Goal: Task Accomplishment & Management: Use online tool/utility

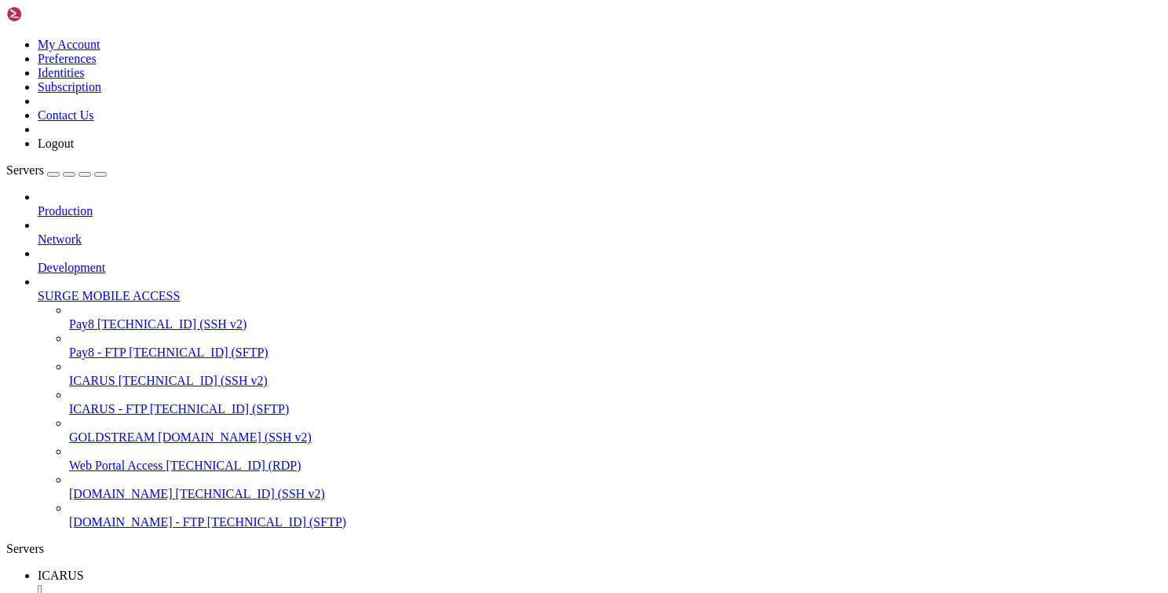
scroll to position [53, 0]
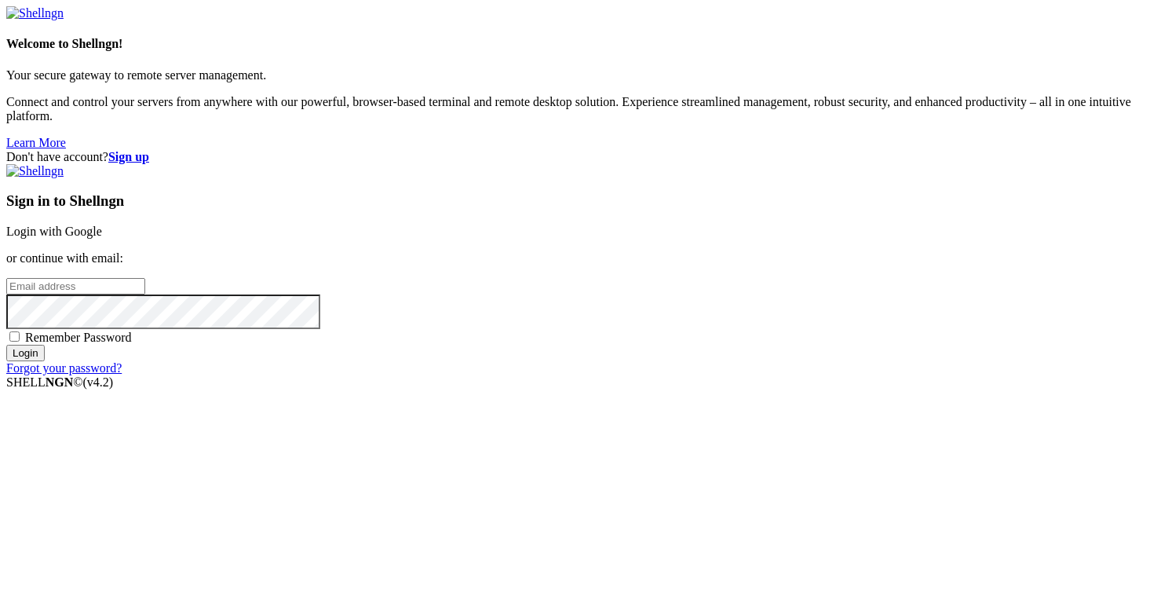
click at [145, 284] on input "email" at bounding box center [75, 286] width 139 height 16
type input "[PERSON_NAME][EMAIL_ADDRESS][DOMAIN_NAME]"
click at [6, 345] on input "Login" at bounding box center [25, 353] width 38 height 16
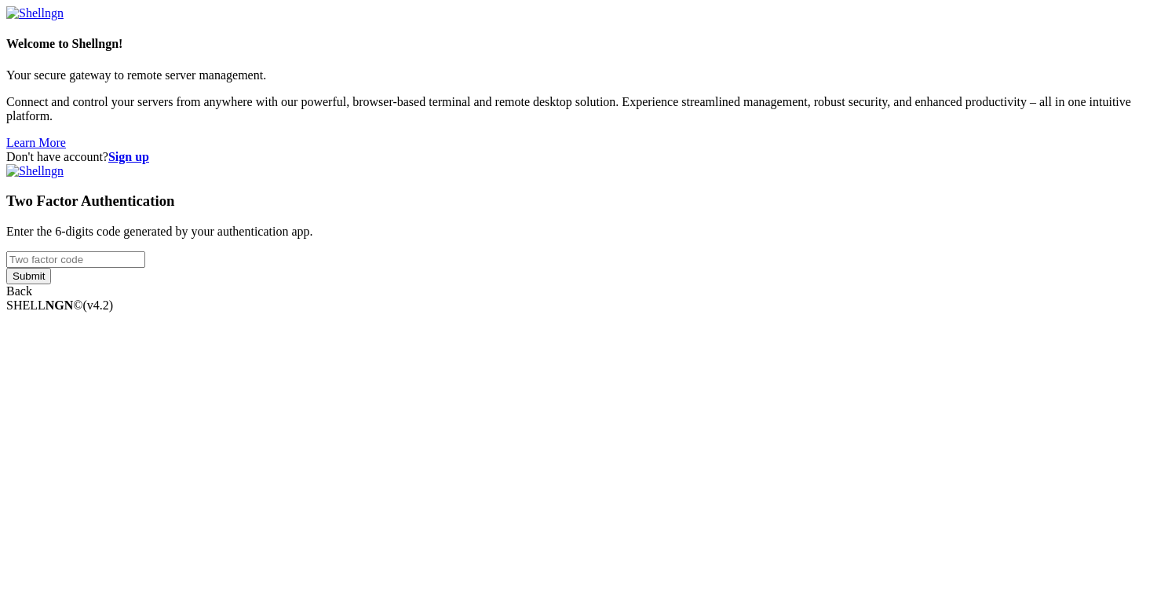
click at [145, 268] on input "number" at bounding box center [75, 259] width 139 height 16
type input "923560"
click at [6, 268] on input "Submit" at bounding box center [28, 276] width 45 height 16
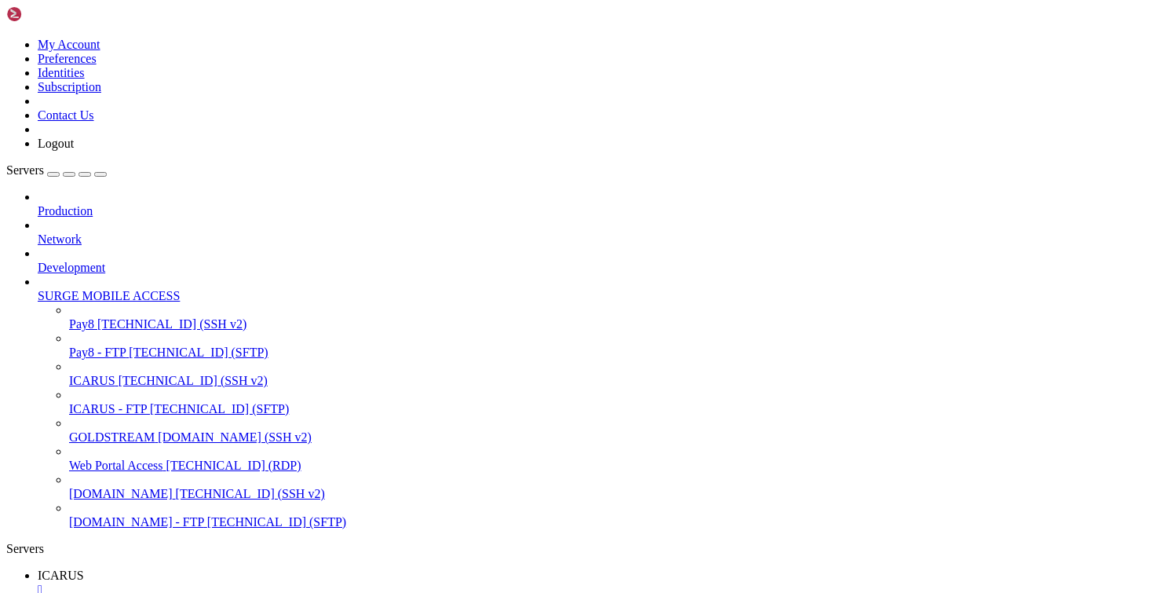
scroll to position [53, 0]
click at [276, 582] on div "" at bounding box center [600, 589] width 1124 height 14
click at [128, 430] on span "GOLDSTREAM" at bounding box center [112, 436] width 86 height 13
click at [103, 402] on span "ICARUS - FTP" at bounding box center [108, 408] width 78 height 13
click at [158, 430] on span "[DOMAIN_NAME] (SSH v2)" at bounding box center [235, 436] width 154 height 13
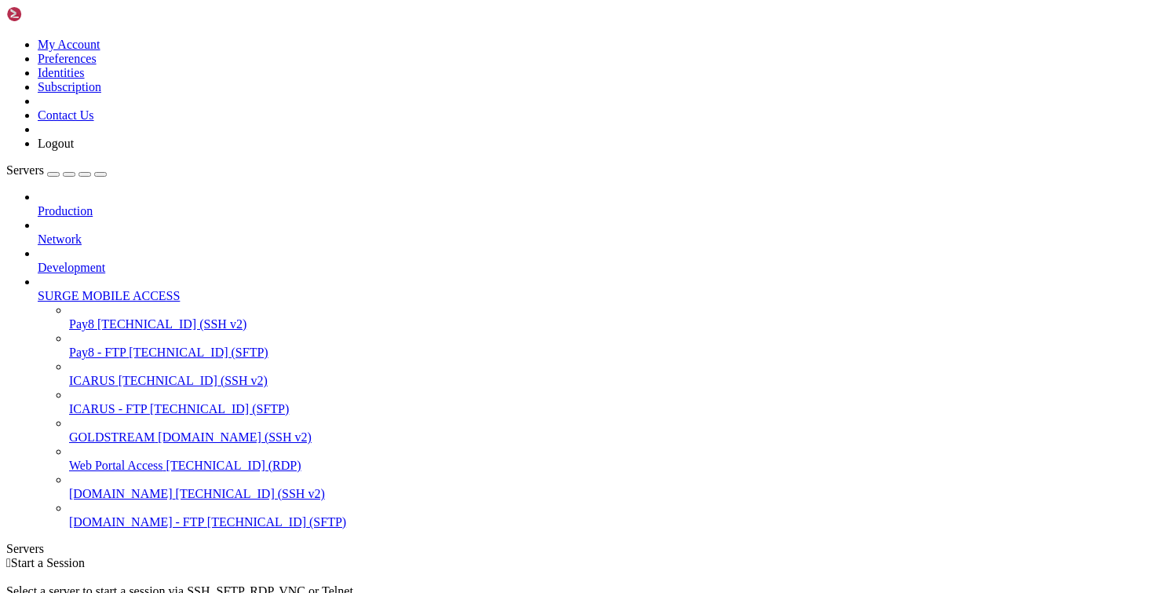
click at [158, 430] on span "[DOMAIN_NAME] (SSH v2)" at bounding box center [235, 436] width 154 height 13
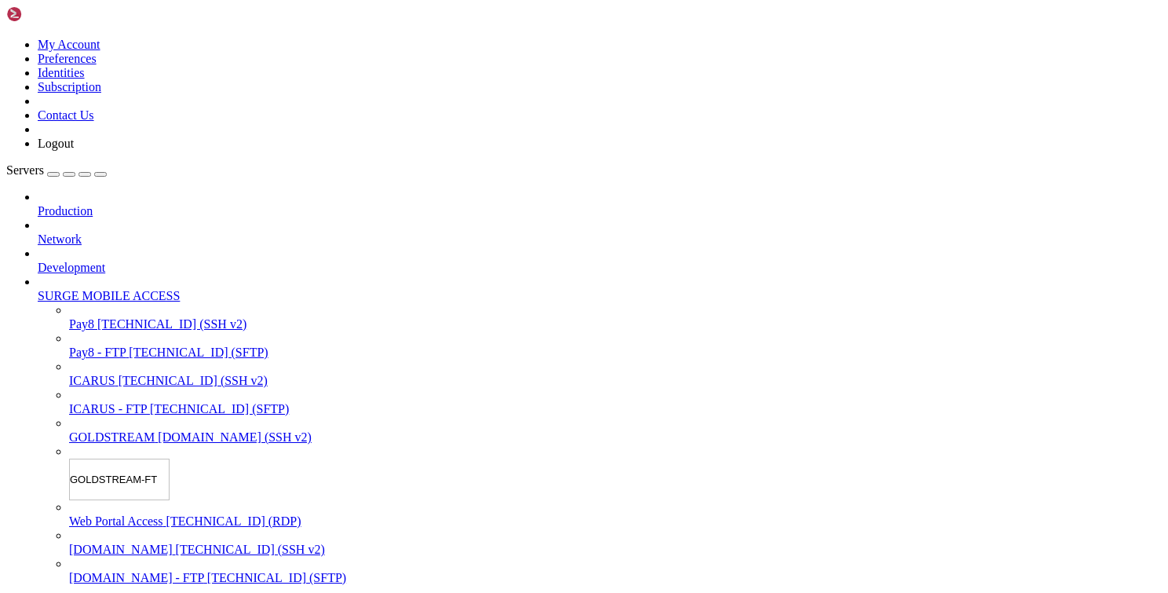
type input "GOLDSTREAM-FTP"
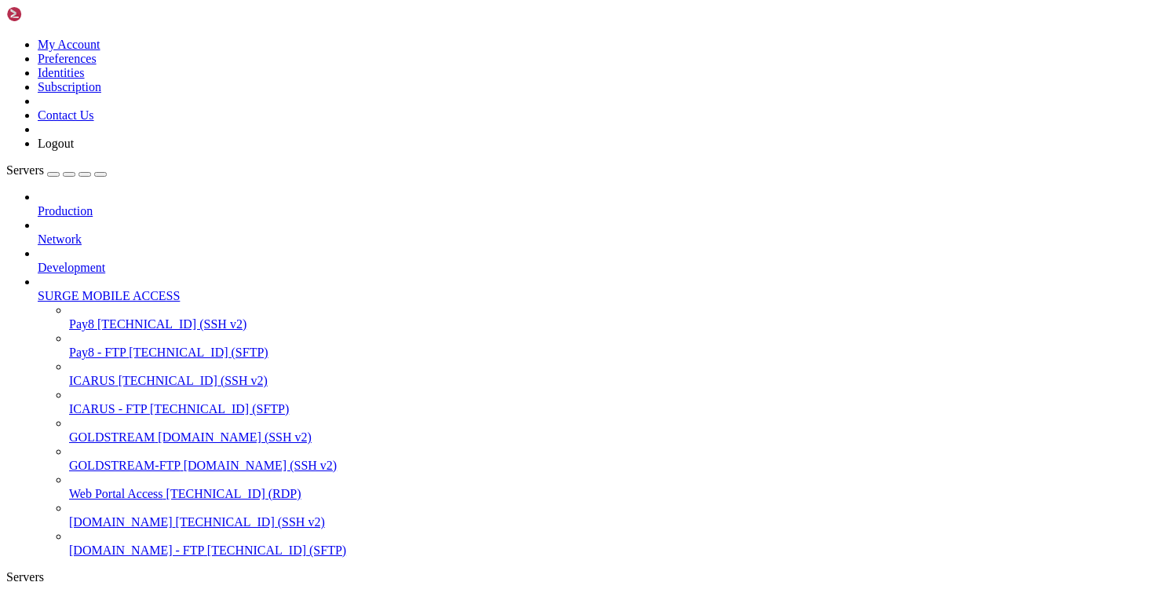
click at [130, 430] on span "GOLDSTREAM" at bounding box center [112, 436] width 86 height 13
click at [126, 462] on span "GOLDSTREAM-FTP" at bounding box center [124, 464] width 111 height 13
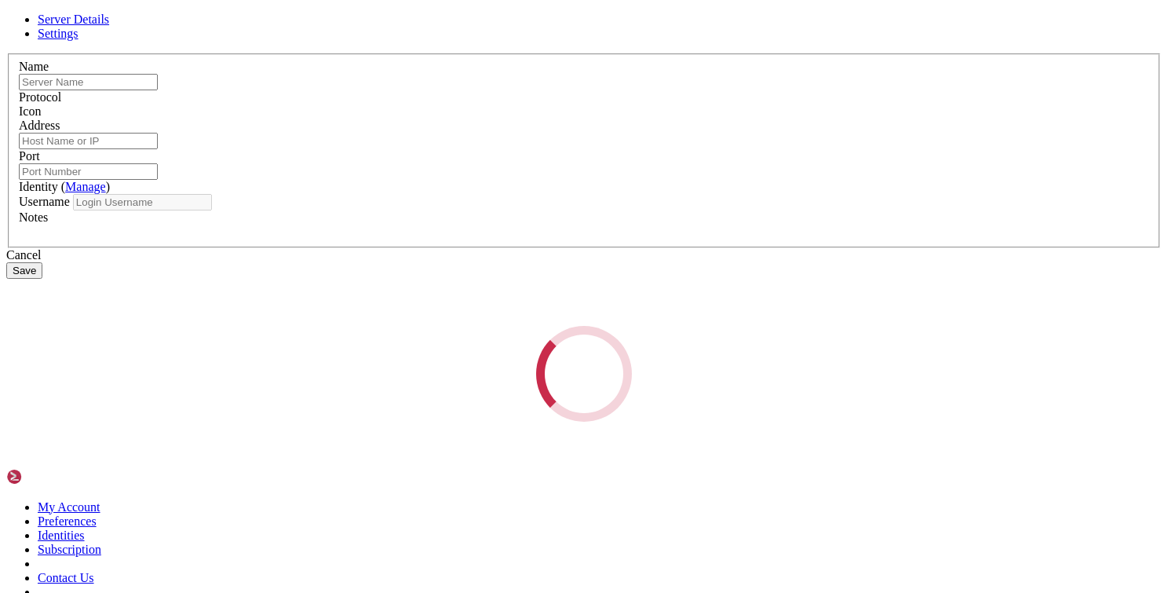
type input "GOLDSTREAM-FTP"
type input "[DOMAIN_NAME]"
type input "22"
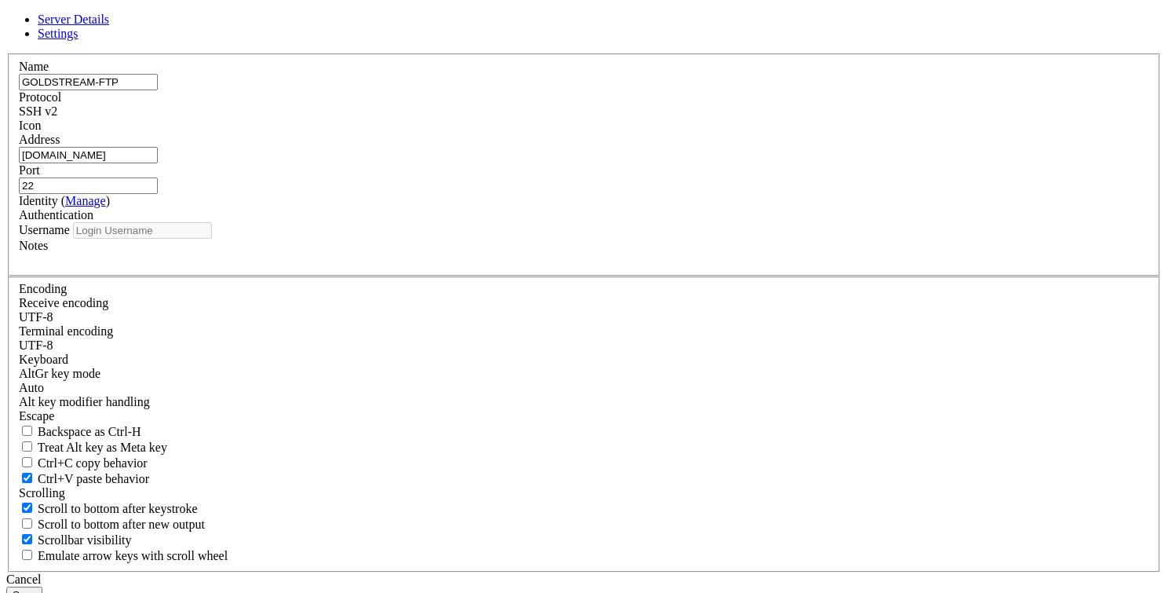
type input "ubuntu"
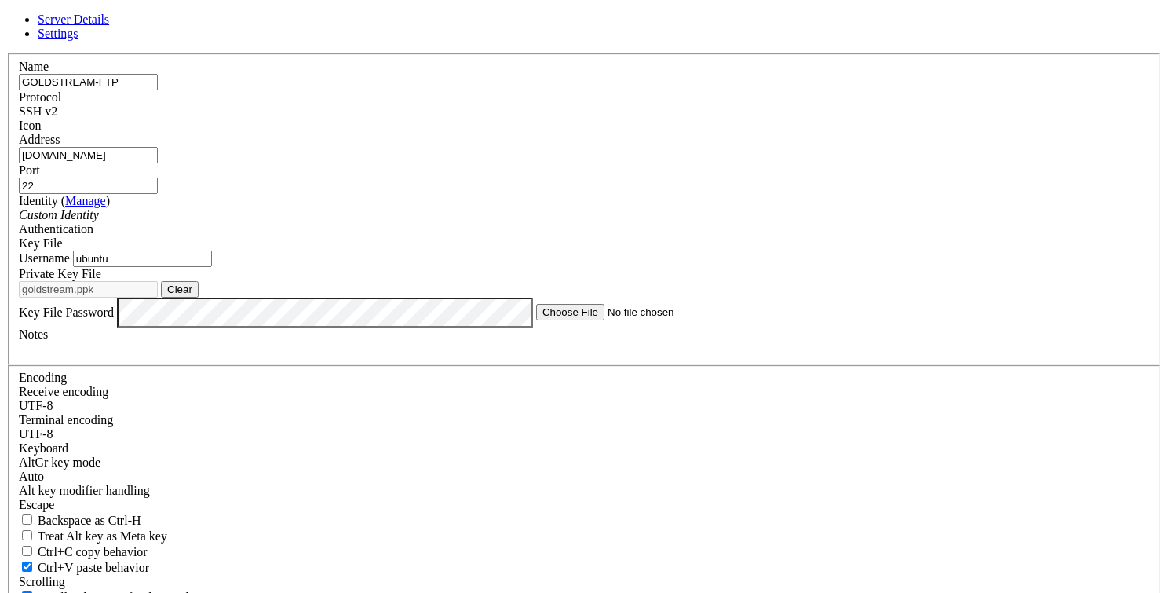
click at [158, 182] on input "22" at bounding box center [88, 185] width 139 height 16
click at [706, 119] on div "SSH v2" at bounding box center [584, 111] width 1130 height 14
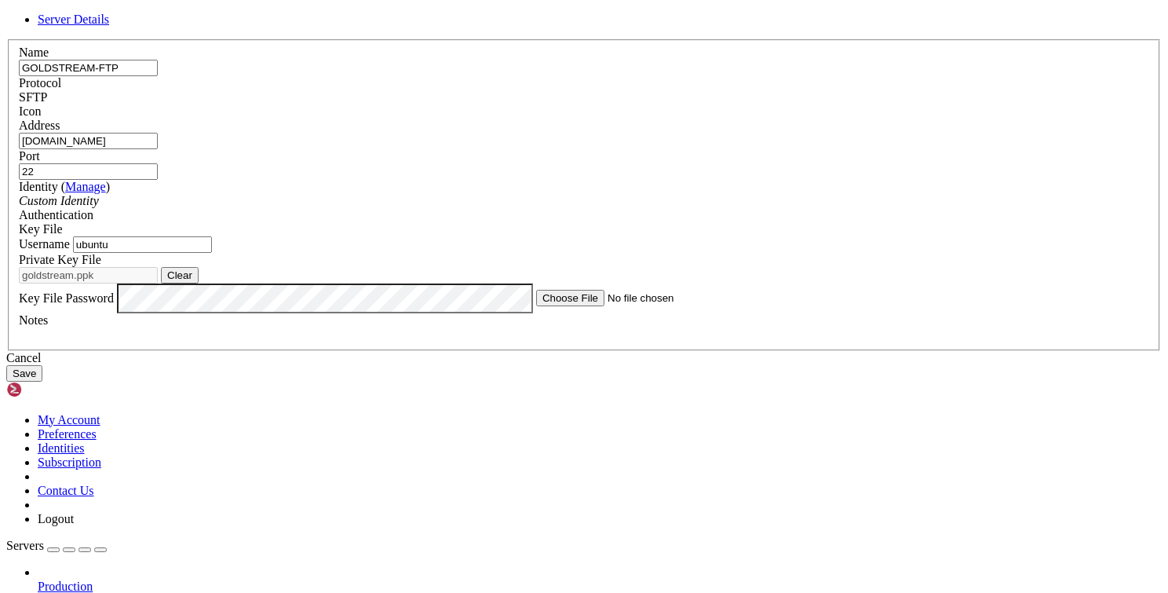
click at [42, 381] on button "Save" at bounding box center [24, 373] width 36 height 16
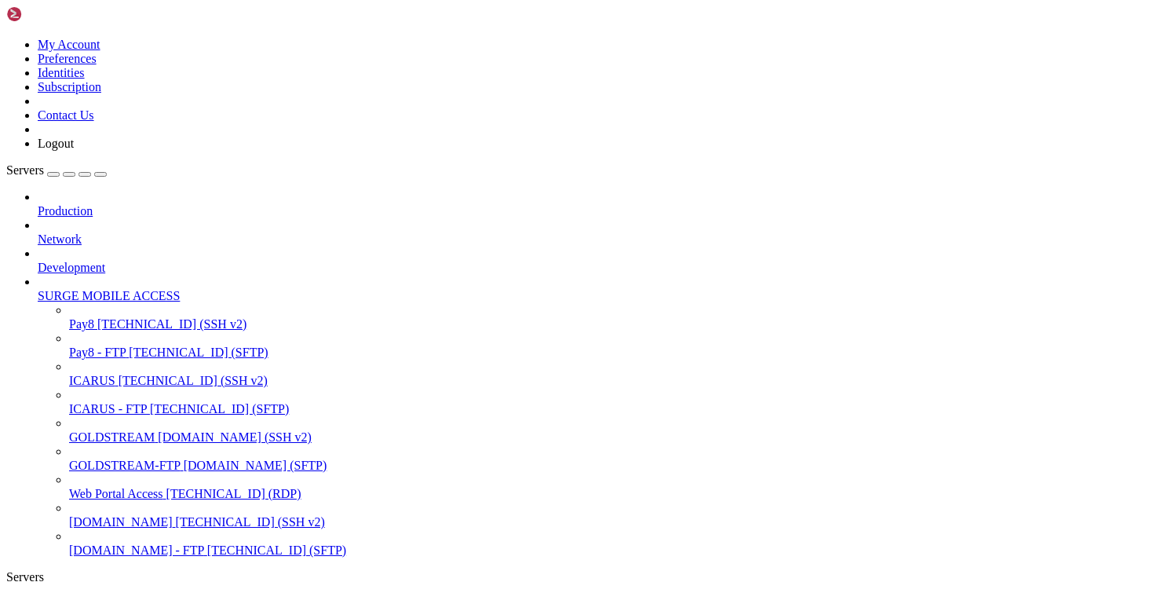
click at [102, 462] on span "GOLDSTREAM-FTP" at bounding box center [124, 464] width 111 height 13
drag, startPoint x: 650, startPoint y: 192, endPoint x: 575, endPoint y: 208, distance: 76.4
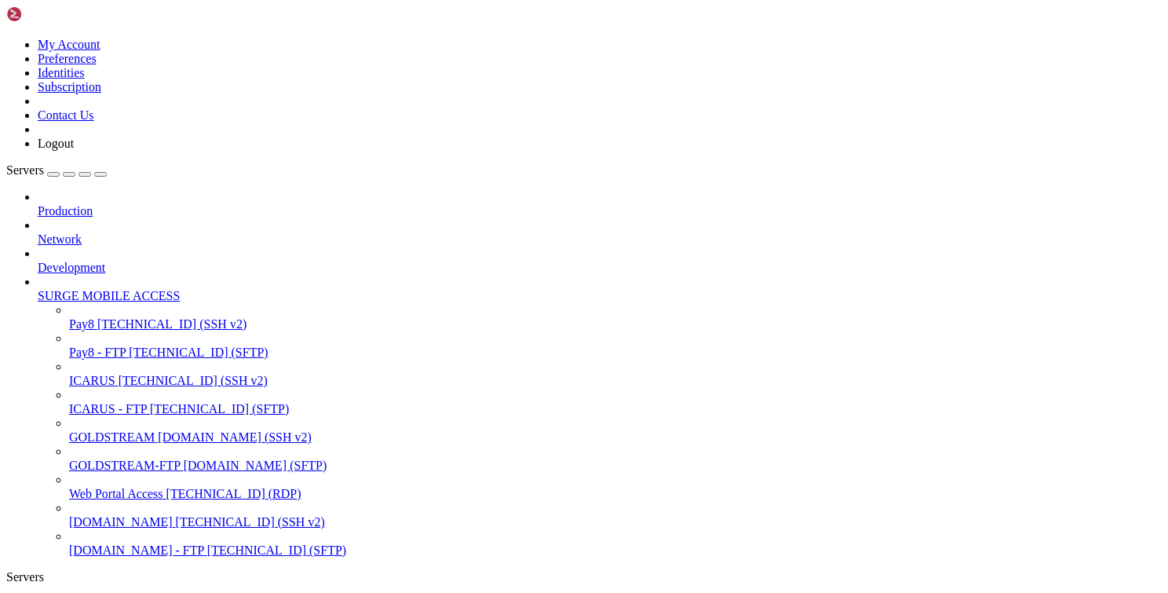
scroll to position [93, 0]
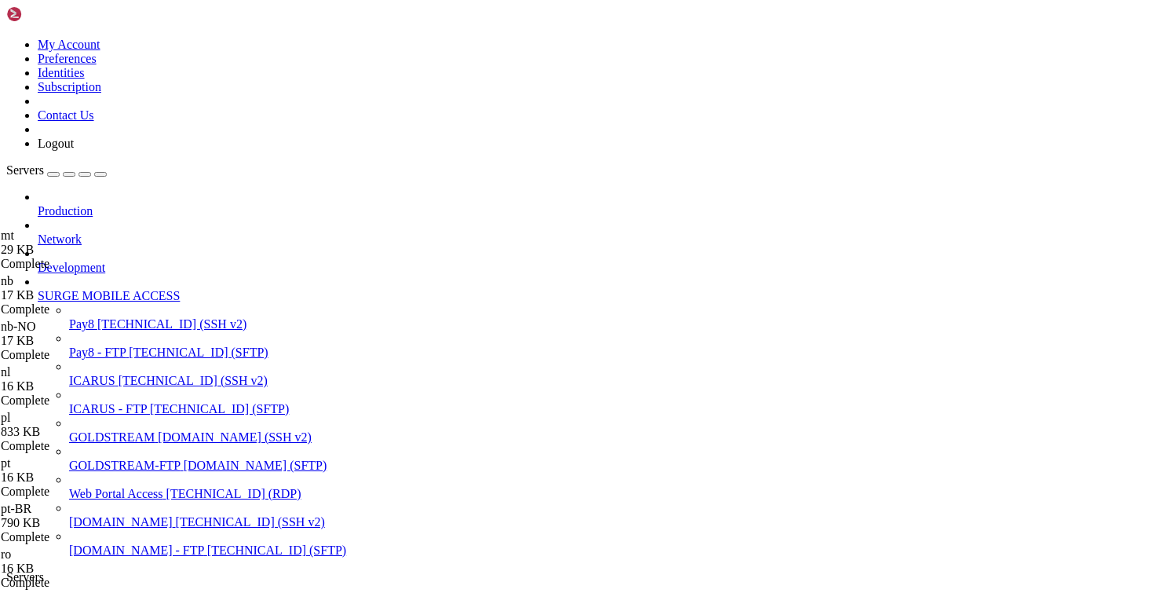
scroll to position [759, 0]
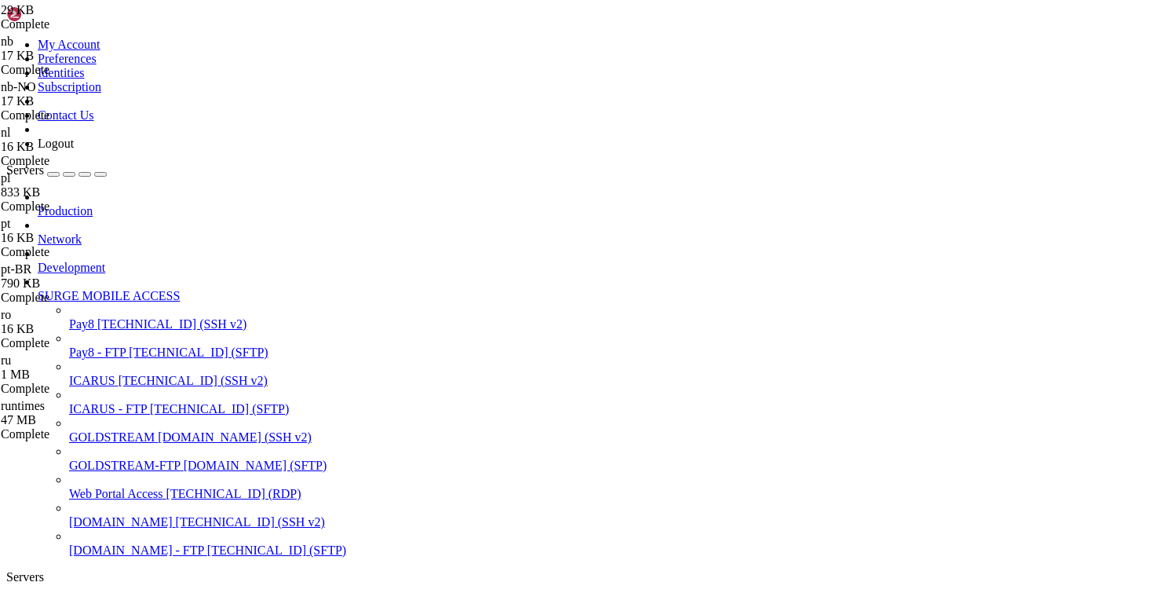
scroll to position [838, 0]
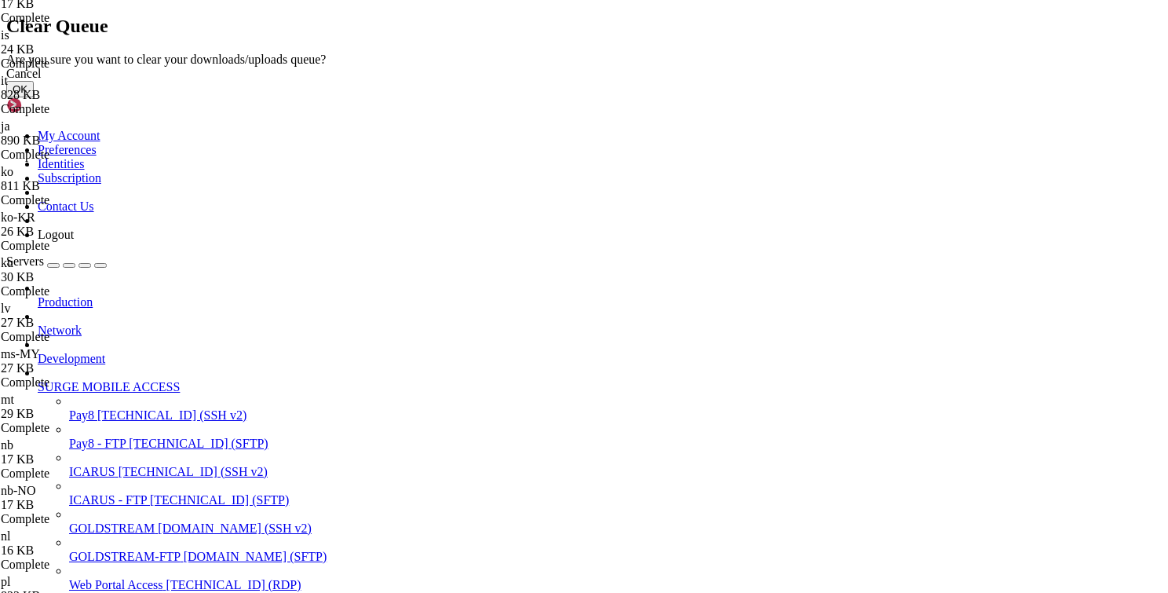
click at [34, 97] on button "OK" at bounding box center [19, 89] width 27 height 16
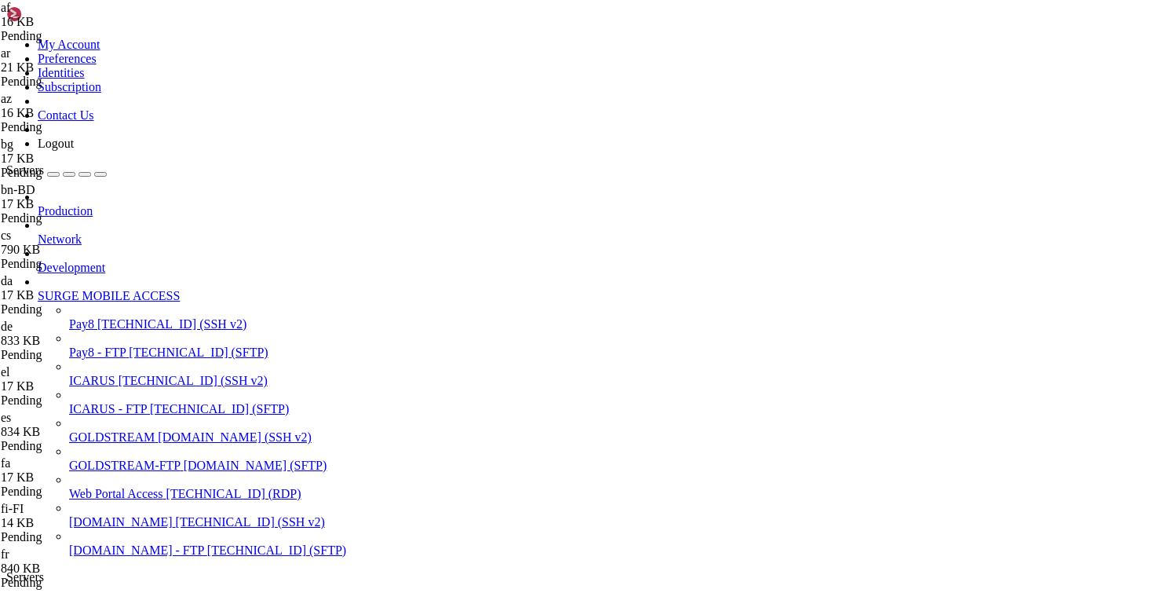
click at [655, 361] on div at bounding box center [584, 296] width 1168 height 593
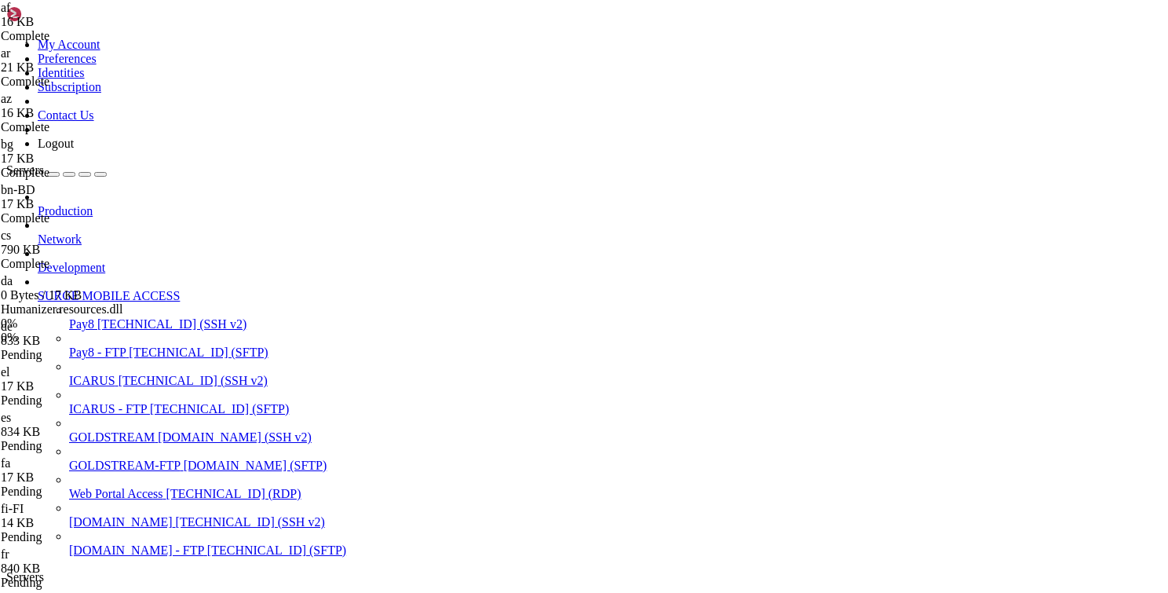
type input "/var/www/html/give-api"
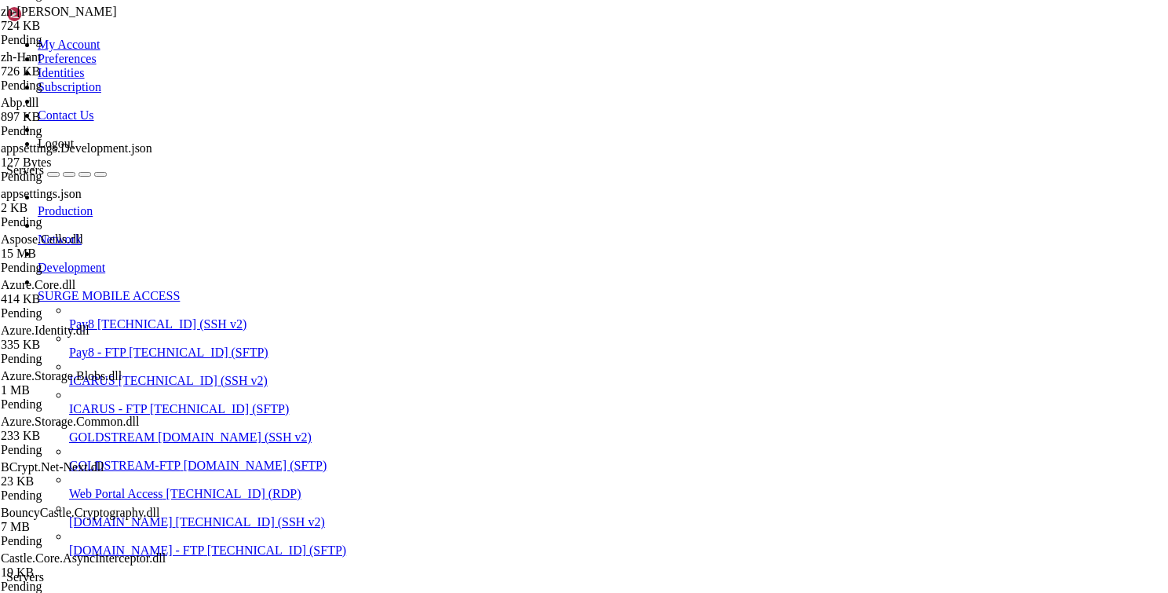
scroll to position [2254, 0]
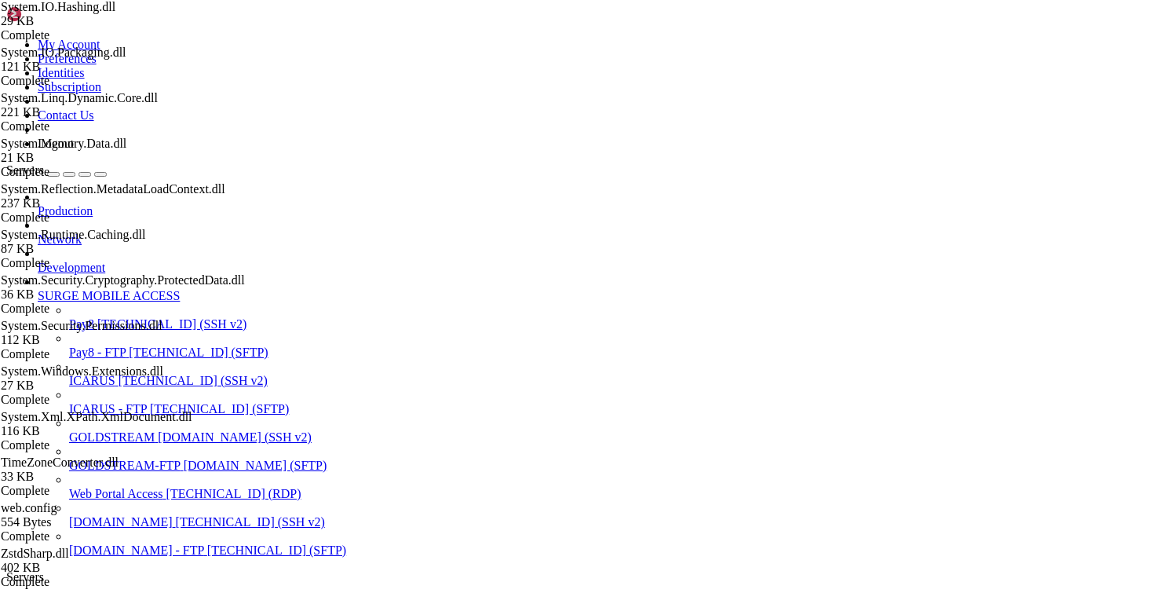
scroll to position [8287, 0]
